Goal: Transaction & Acquisition: Purchase product/service

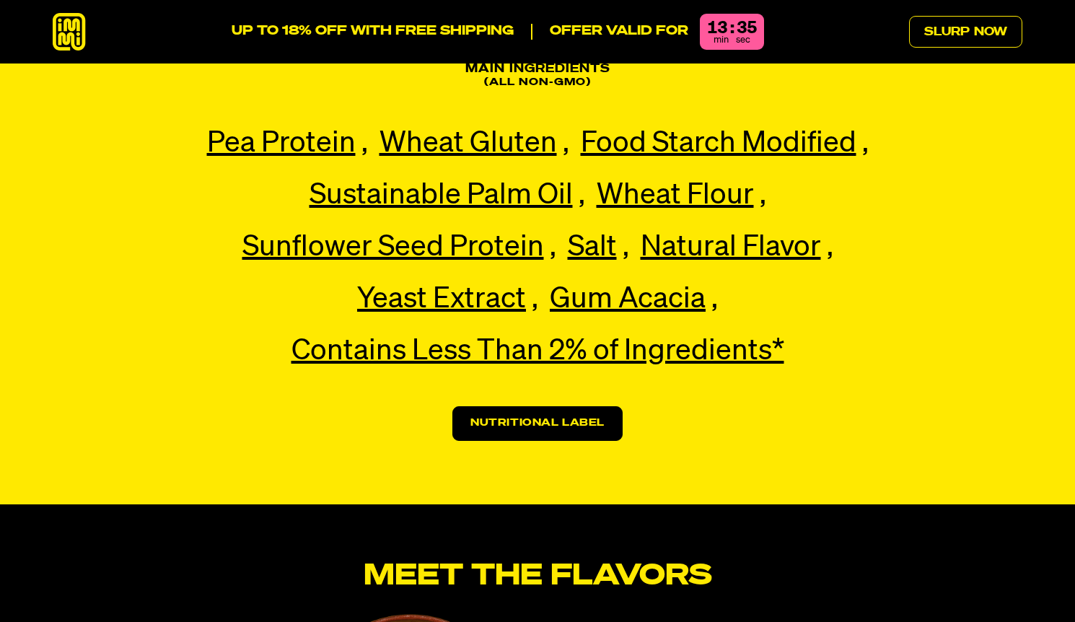
scroll to position [3056, 0]
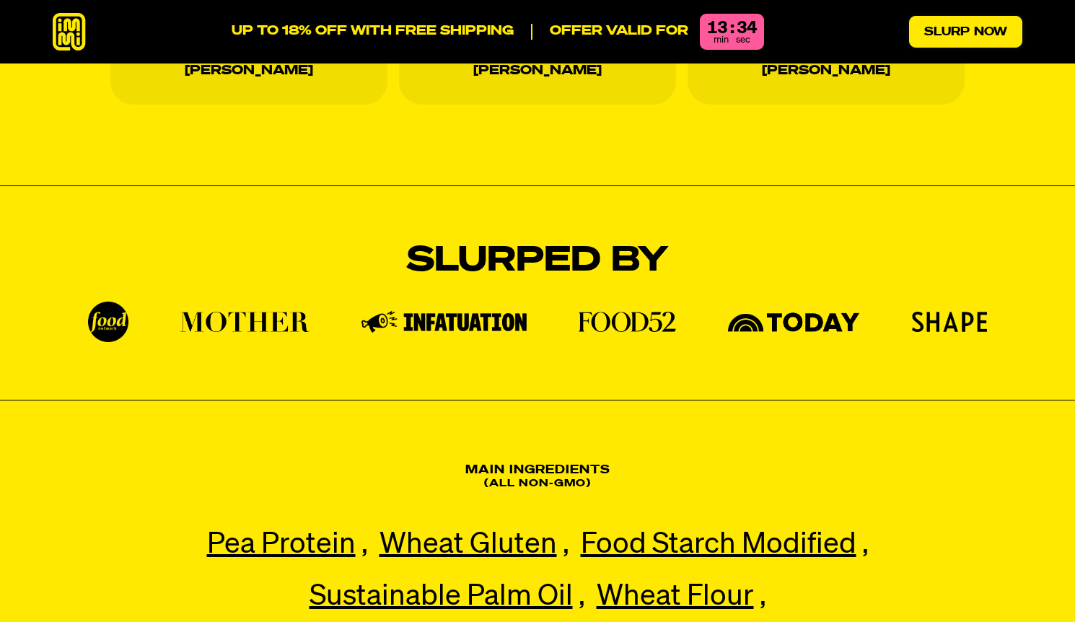
click at [939, 38] on link "Slurp Now" at bounding box center [965, 32] width 113 height 32
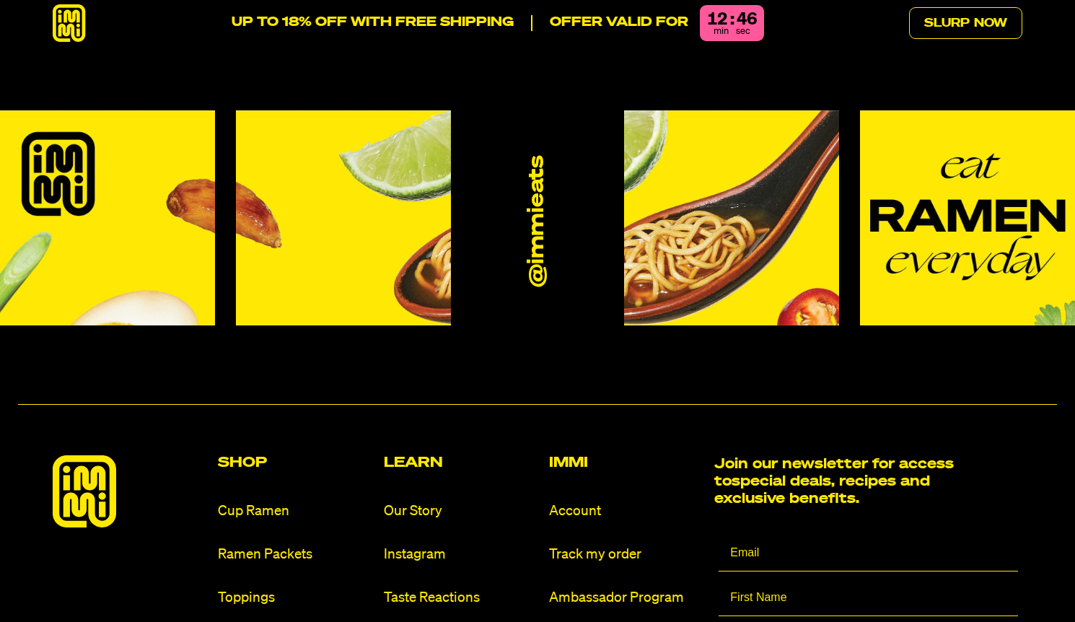
scroll to position [8340, 0]
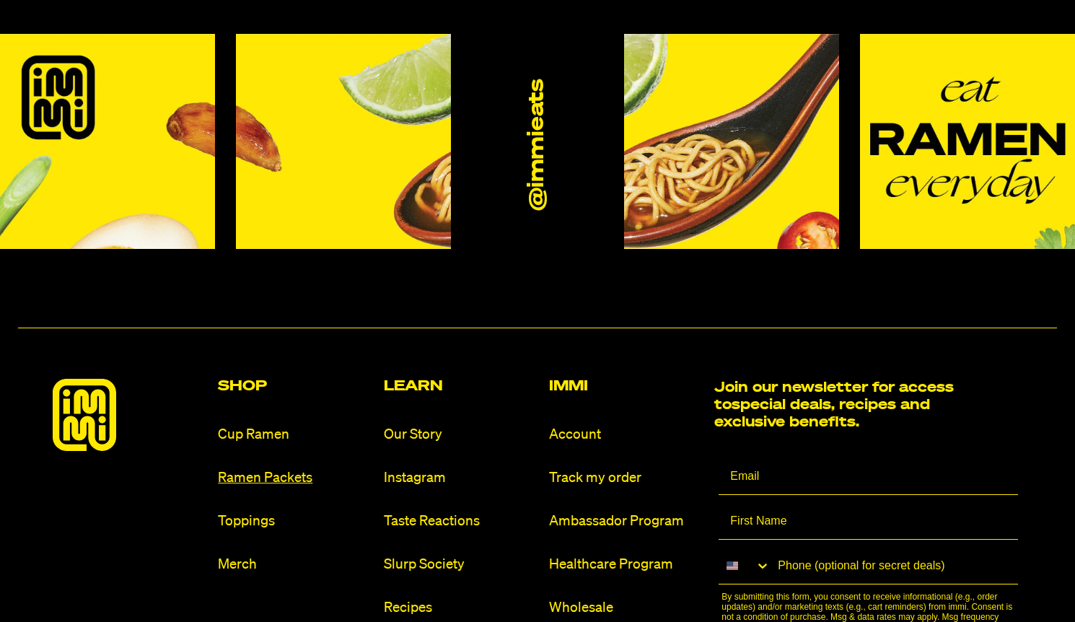
click at [264, 468] on link "Ramen Packets" at bounding box center [295, 477] width 154 height 19
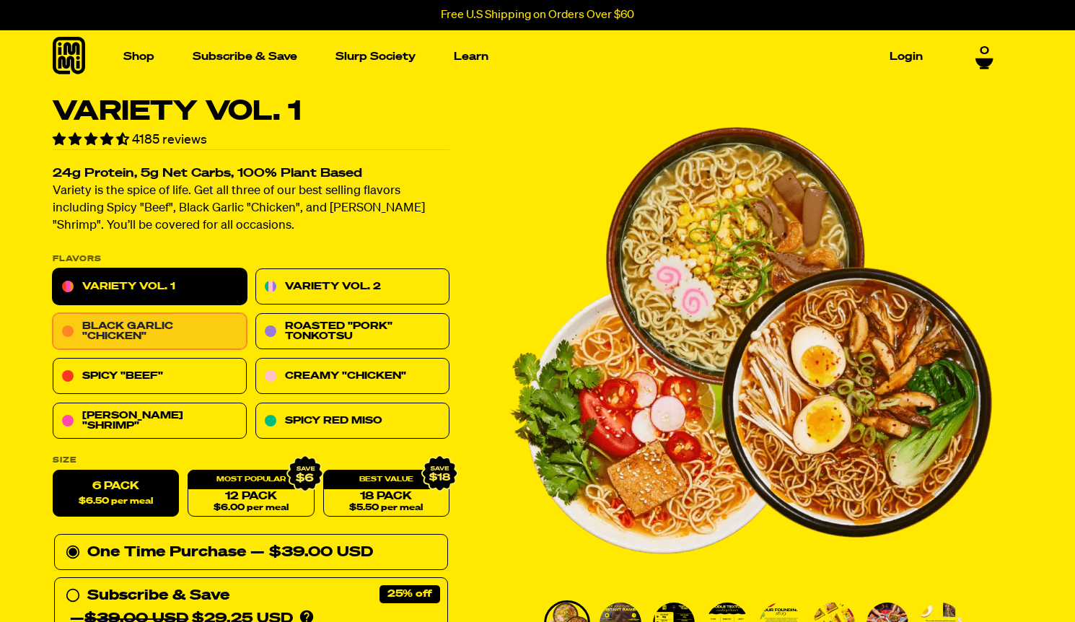
click at [190, 333] on link "Black Garlic "Chicken"" at bounding box center [150, 332] width 194 height 36
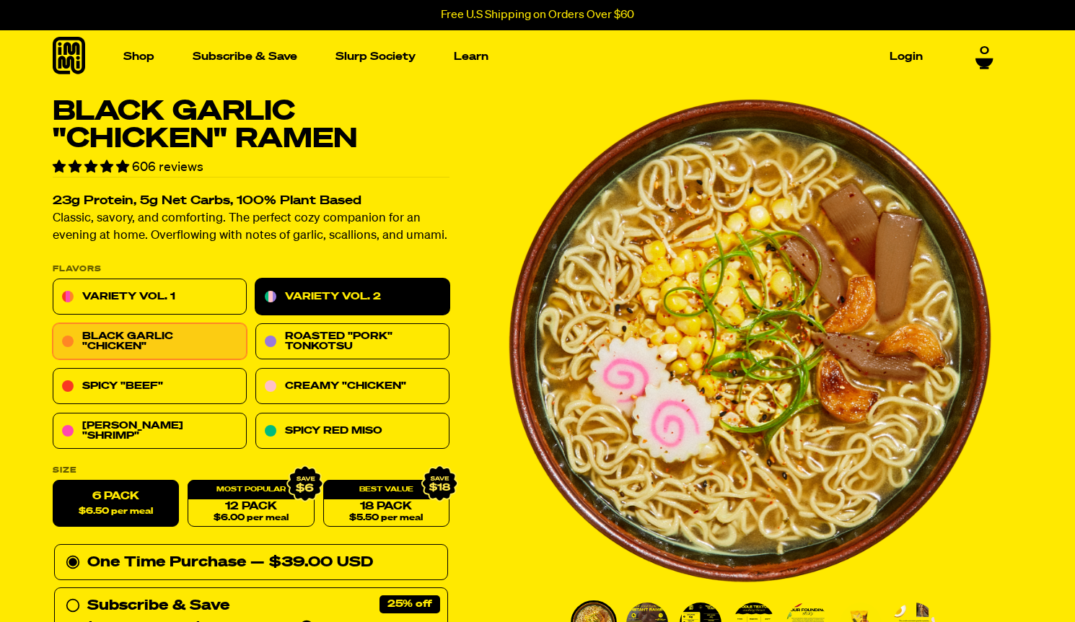
click at [333, 296] on link "Variety Vol. 2" at bounding box center [352, 297] width 194 height 36
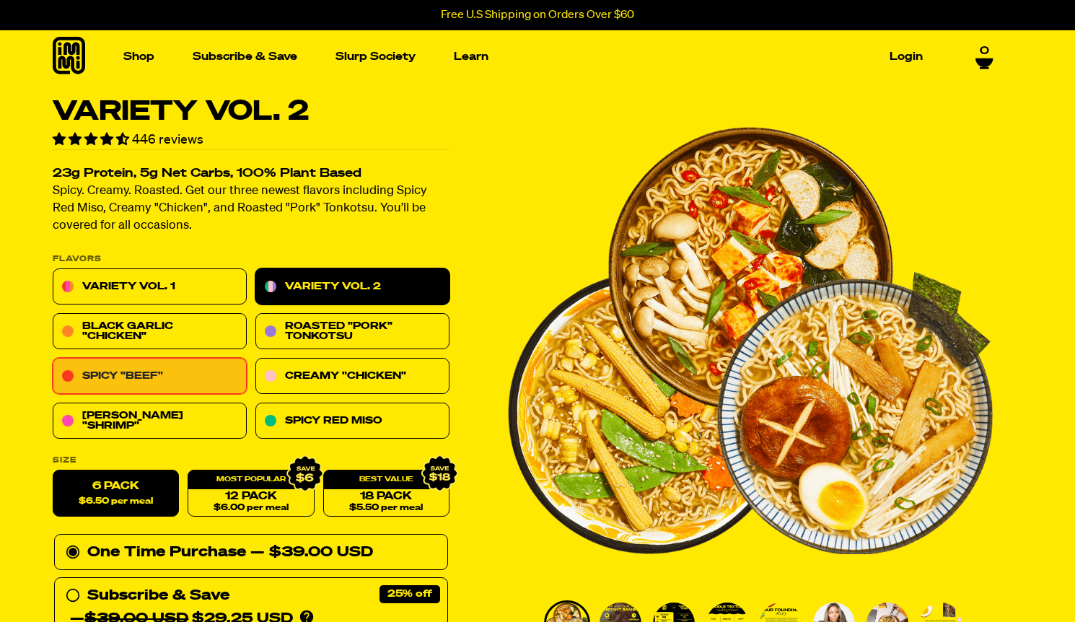
scroll to position [98, 0]
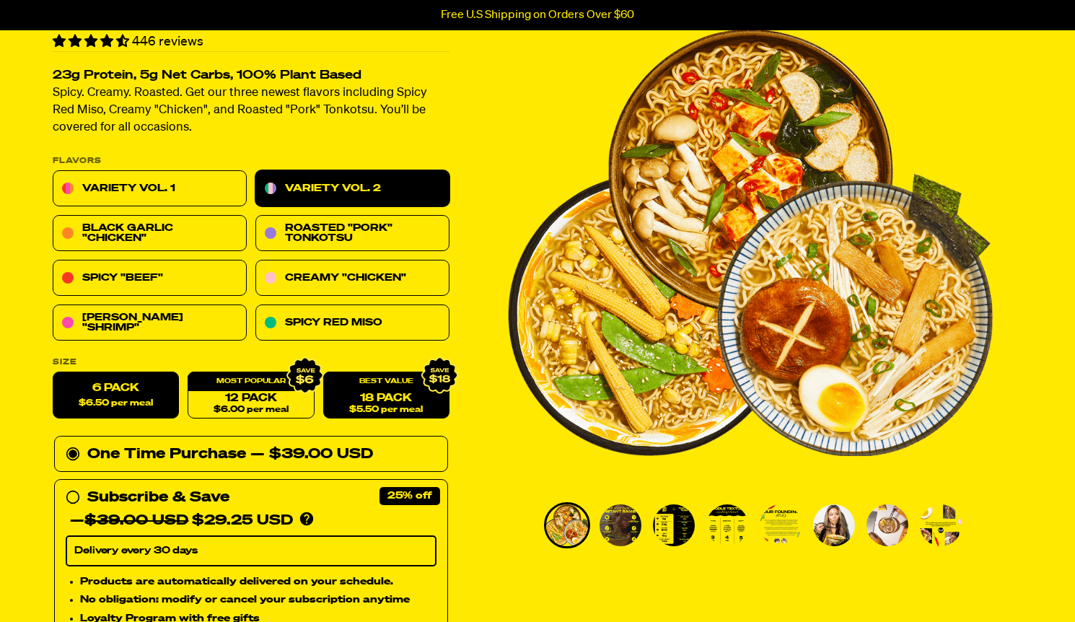
click at [354, 395] on link "18 Pack $5.50 per meal" at bounding box center [386, 395] width 126 height 47
radio input "false"
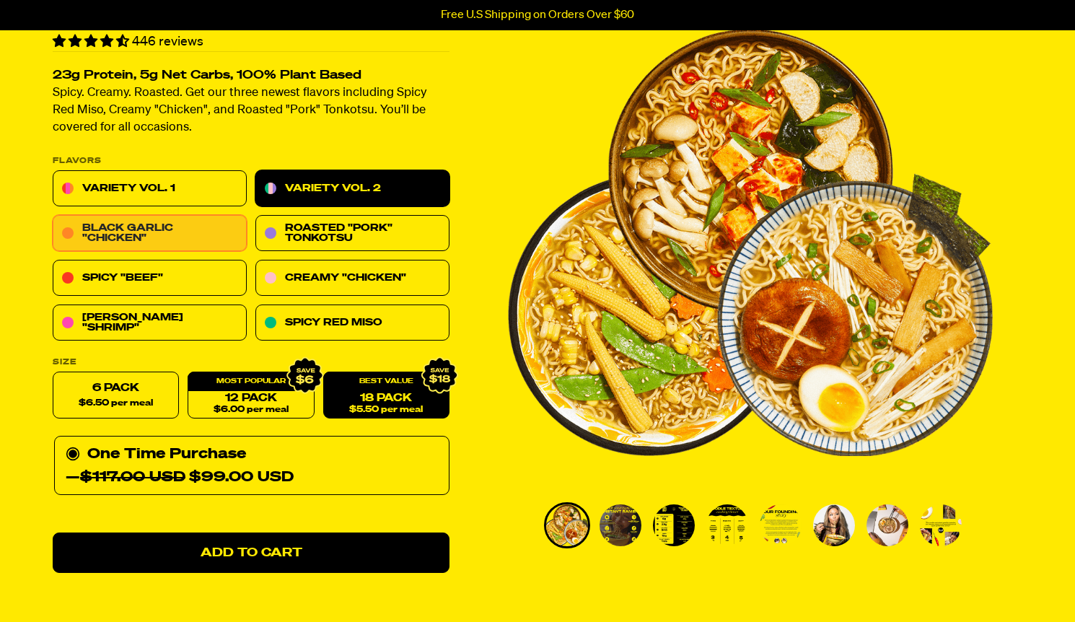
click at [167, 237] on link "Black Garlic "Chicken"" at bounding box center [150, 234] width 194 height 36
